Goal: Answer question/provide support

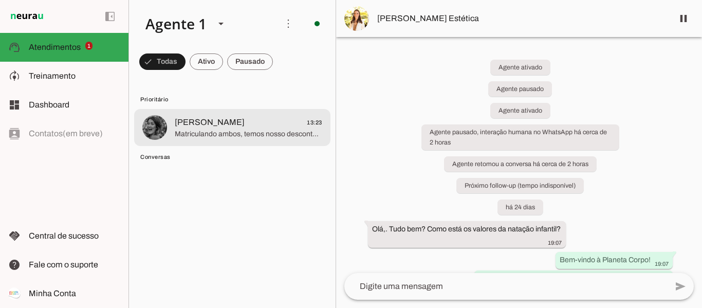
click at [229, 129] on span "Matriculando ambos, temos nosso desconto família de 5% no valor total do plano …" at bounding box center [248, 134] width 147 height 10
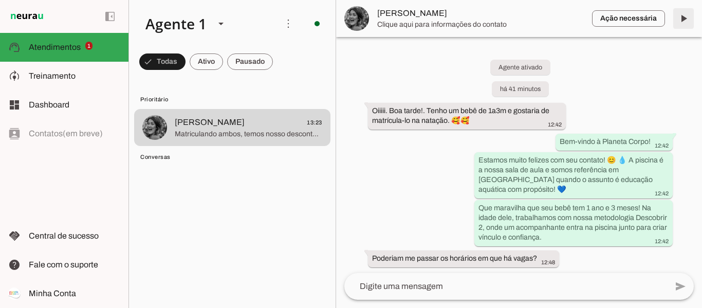
click at [682, 18] on span at bounding box center [683, 18] width 25 height 25
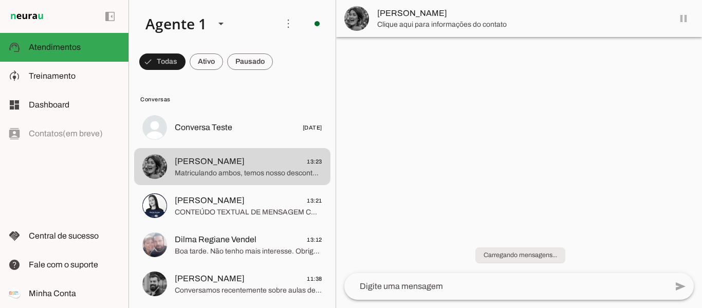
click at [682, 16] on md-item "[PERSON_NAME]" at bounding box center [519, 18] width 366 height 37
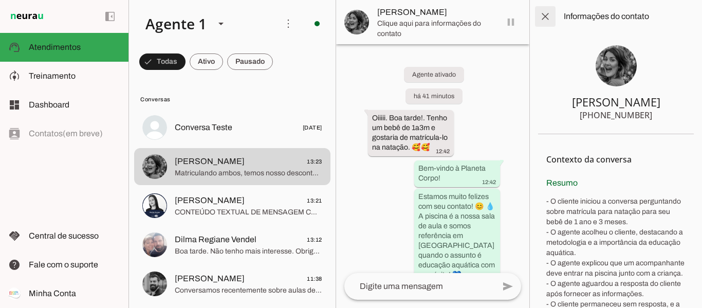
click at [540, 20] on span at bounding box center [545, 16] width 25 height 25
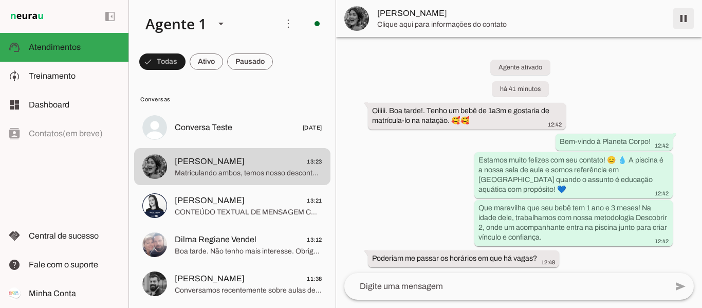
click at [686, 17] on span at bounding box center [683, 18] width 25 height 25
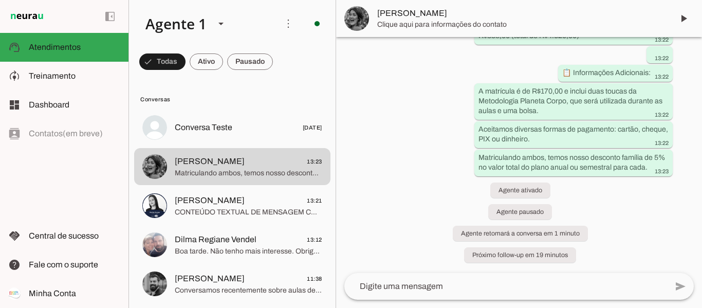
scroll to position [1216, 0]
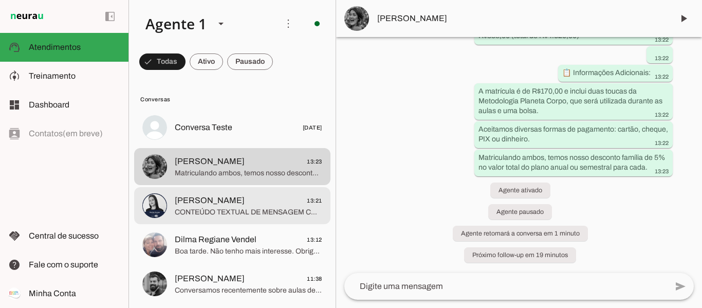
click at [270, 209] on span "CONTEÚDO TEXTUAL DE MENSAGEM COM IMAGEM (URL [URL][DOMAIN_NAME]) : *Formação de…" at bounding box center [248, 212] width 147 height 10
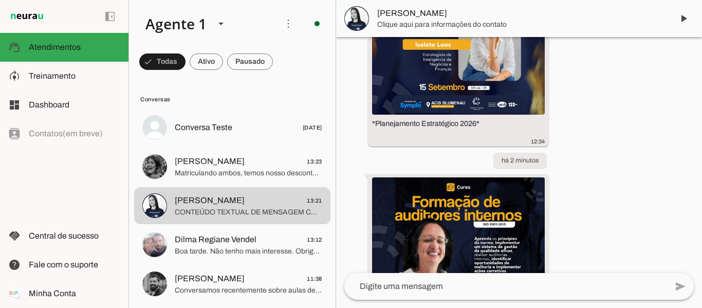
scroll to position [1253, 0]
